Goal: Information Seeking & Learning: Understand process/instructions

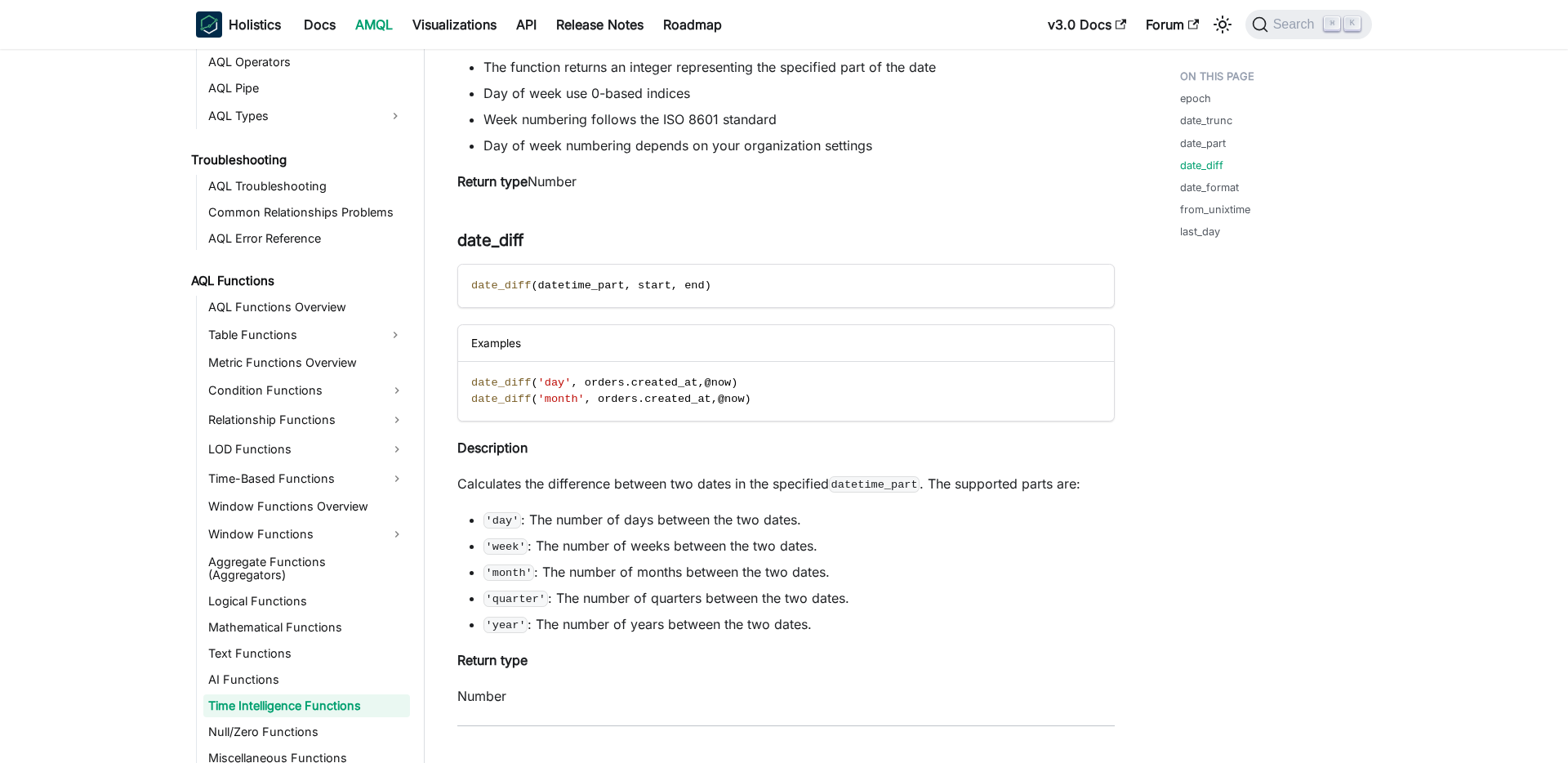
scroll to position [3840, 0]
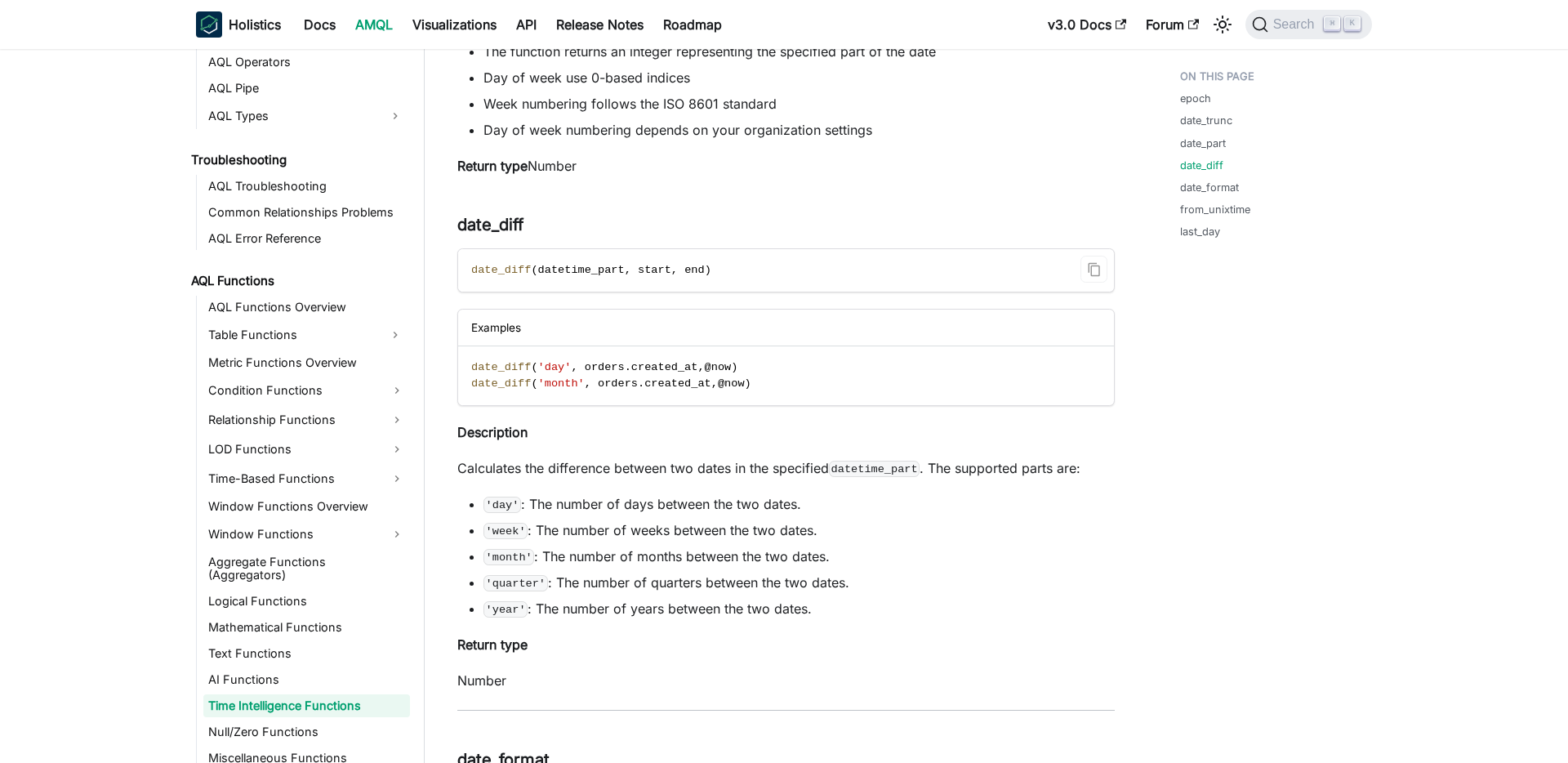
click at [498, 274] on span "date_diff" at bounding box center [501, 270] width 59 height 13
click at [664, 513] on li "'day' : The number of days between the two dates." at bounding box center [799, 504] width 632 height 20
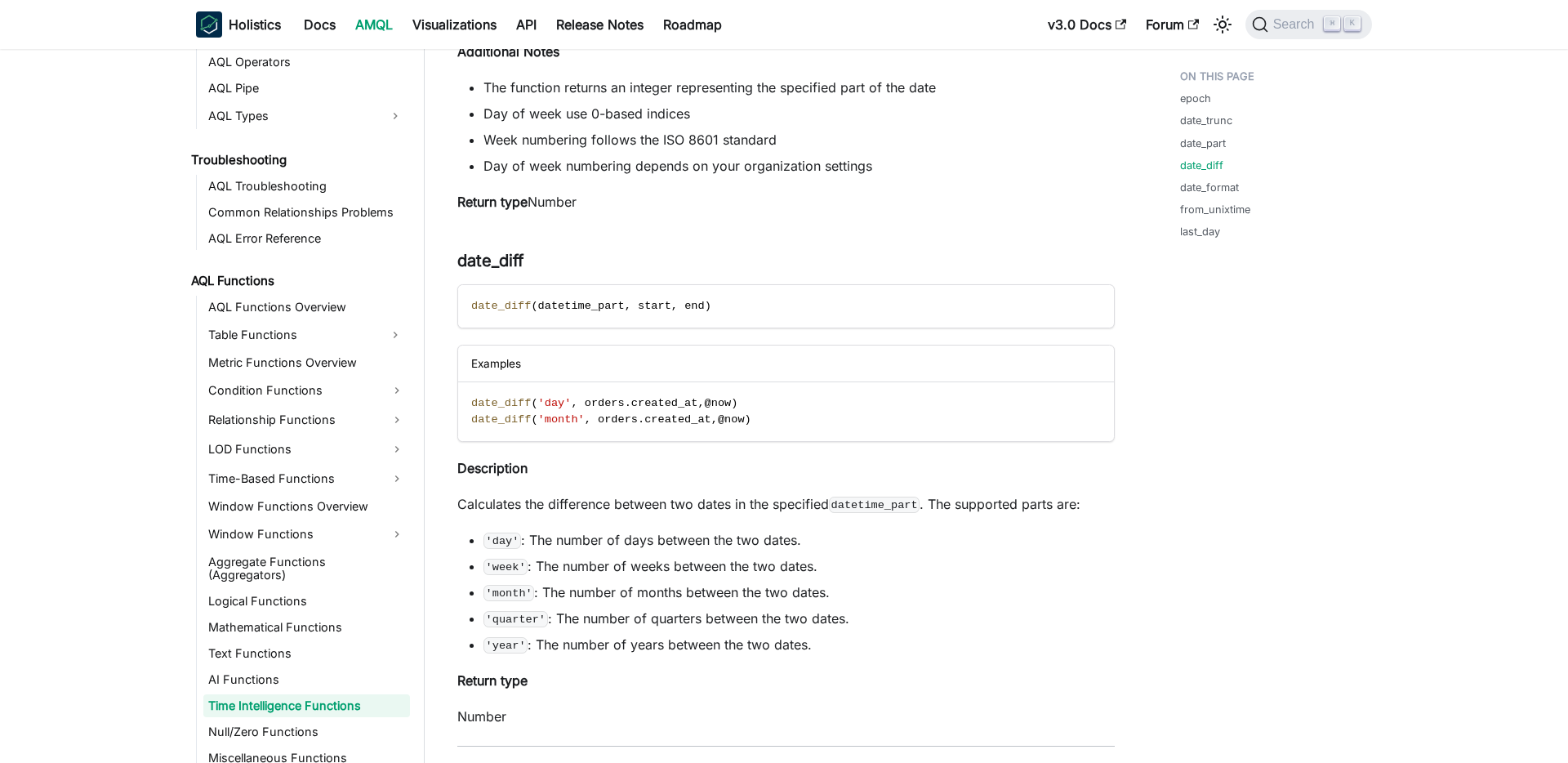
scroll to position [3808, 0]
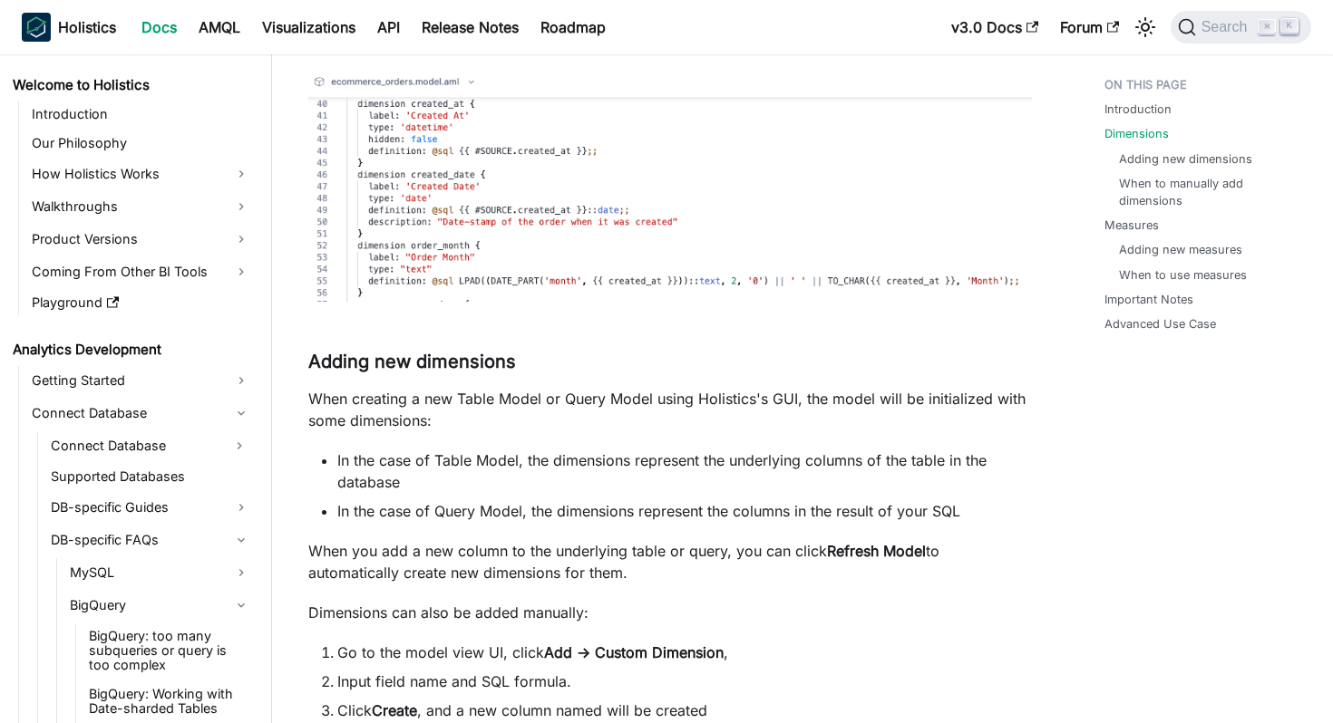
scroll to position [610, 0]
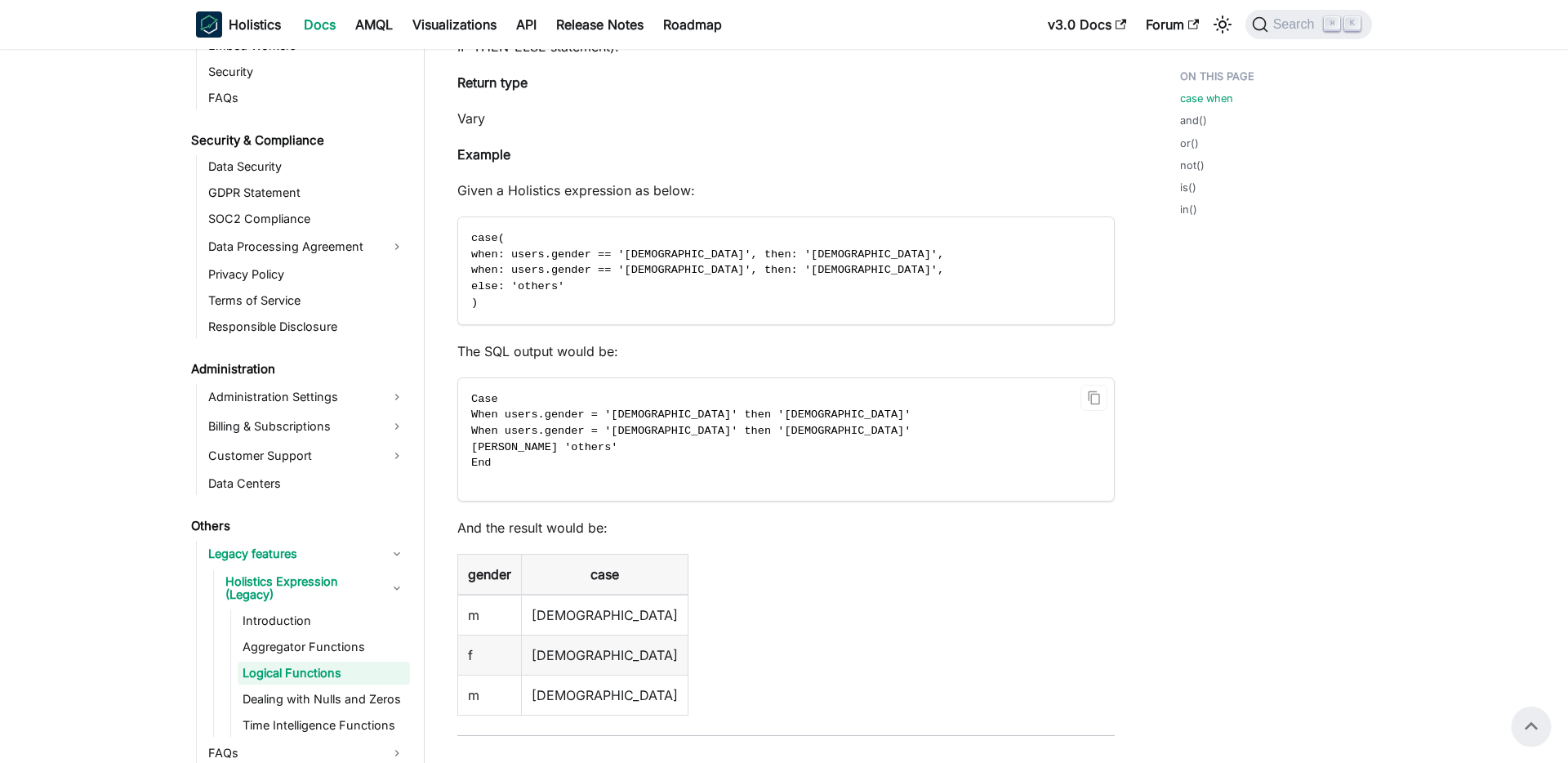
scroll to position [420, 0]
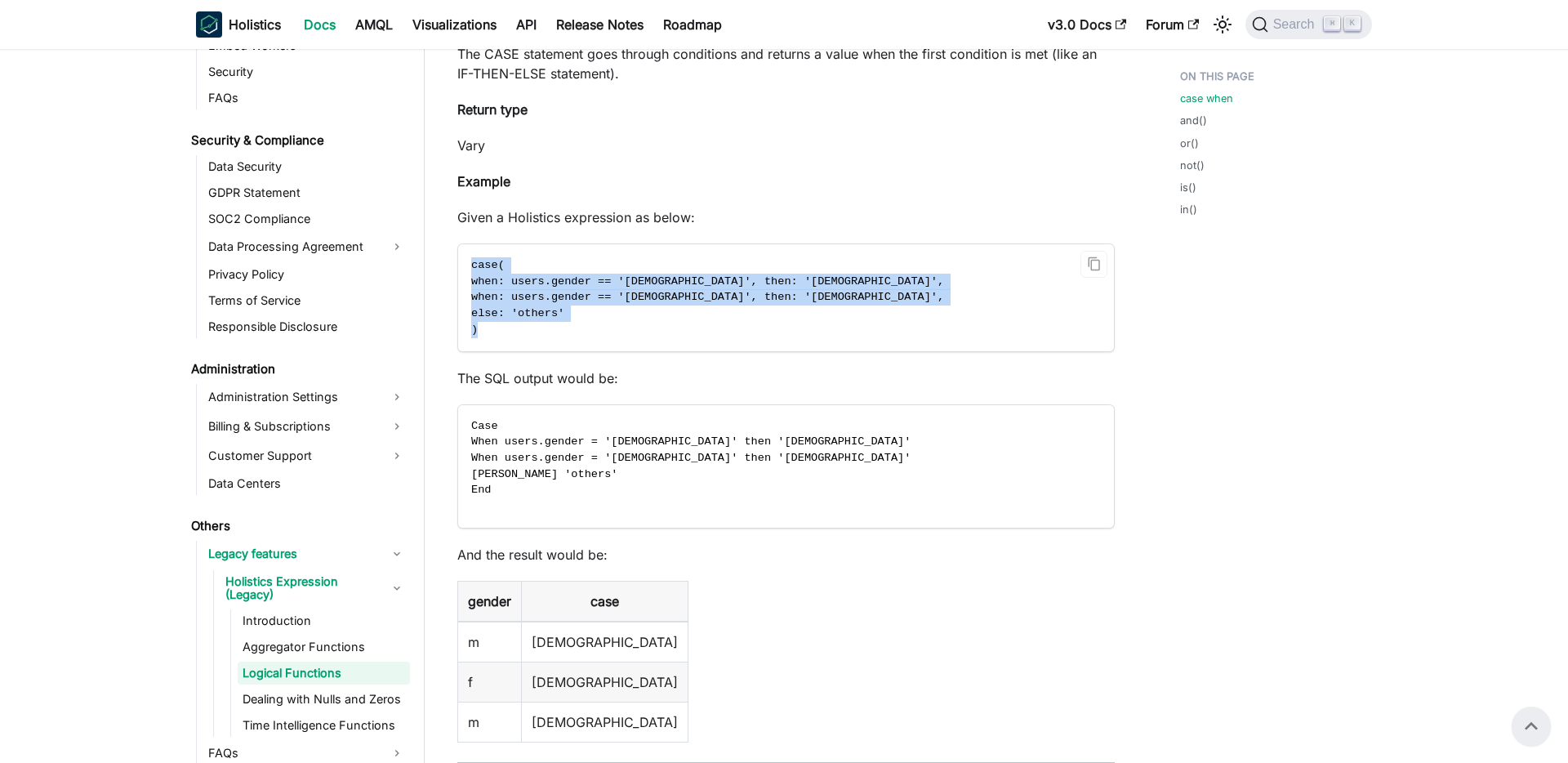
drag, startPoint x: 467, startPoint y: 267, endPoint x: 513, endPoint y: 332, distance: 79.6
click at [513, 332] on code "case( when: users.gender == '[DEMOGRAPHIC_DATA]', then: '[DEMOGRAPHIC_DATA]', w…" at bounding box center [785, 297] width 653 height 107
copy code "case( when: users.gender == '[DEMOGRAPHIC_DATA]', then: '[DEMOGRAPHIC_DATA]', w…"
